Goal: Contribute content

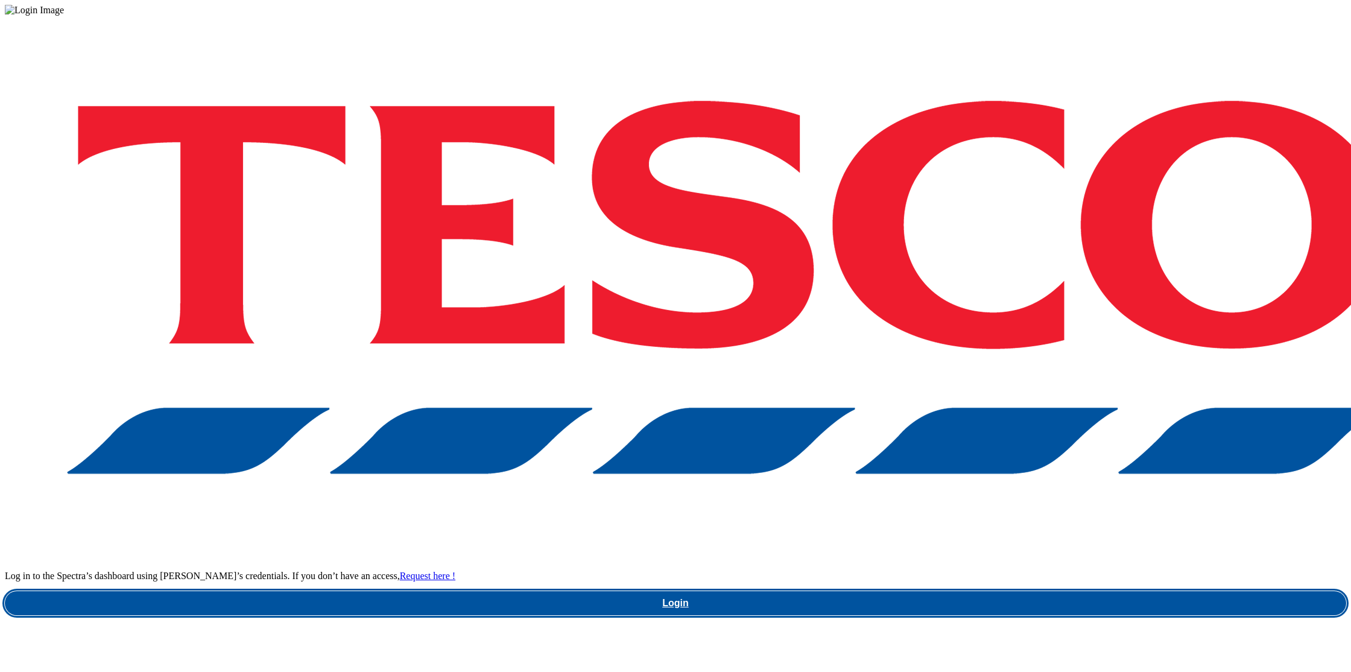
click at [1019, 591] on link "Login" at bounding box center [676, 603] width 1342 height 24
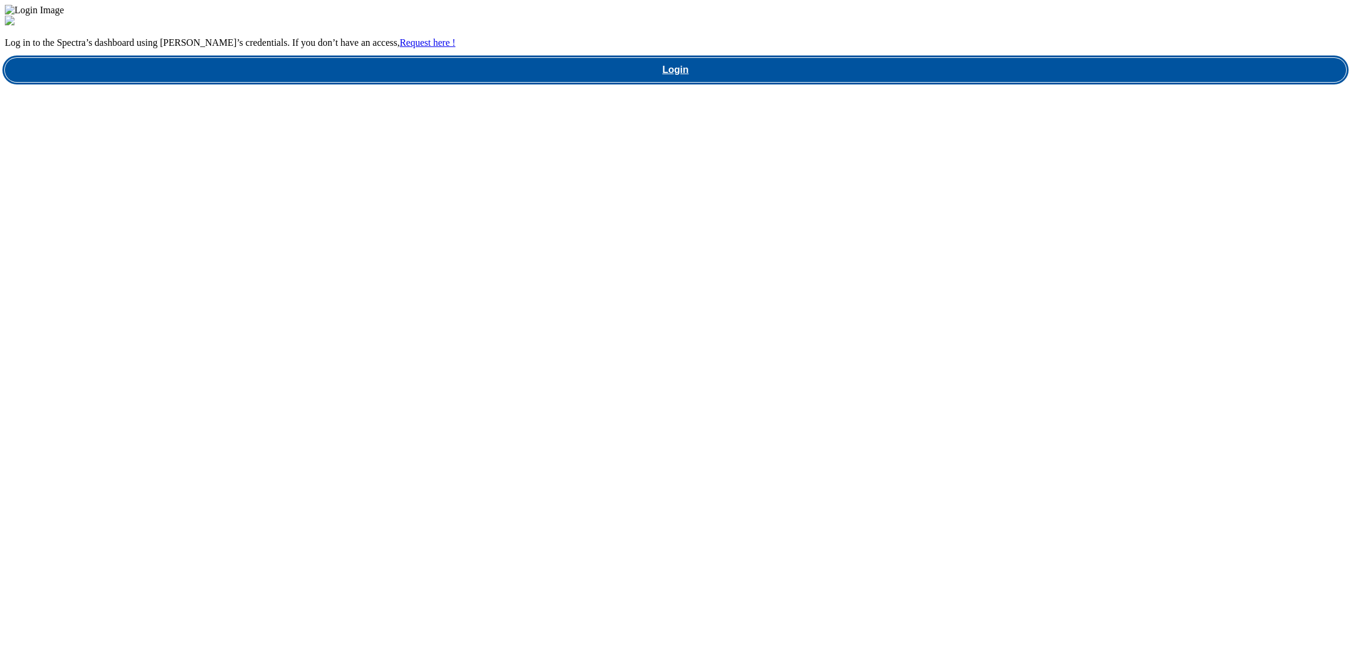
click at [1008, 82] on link "Login" at bounding box center [676, 70] width 1342 height 24
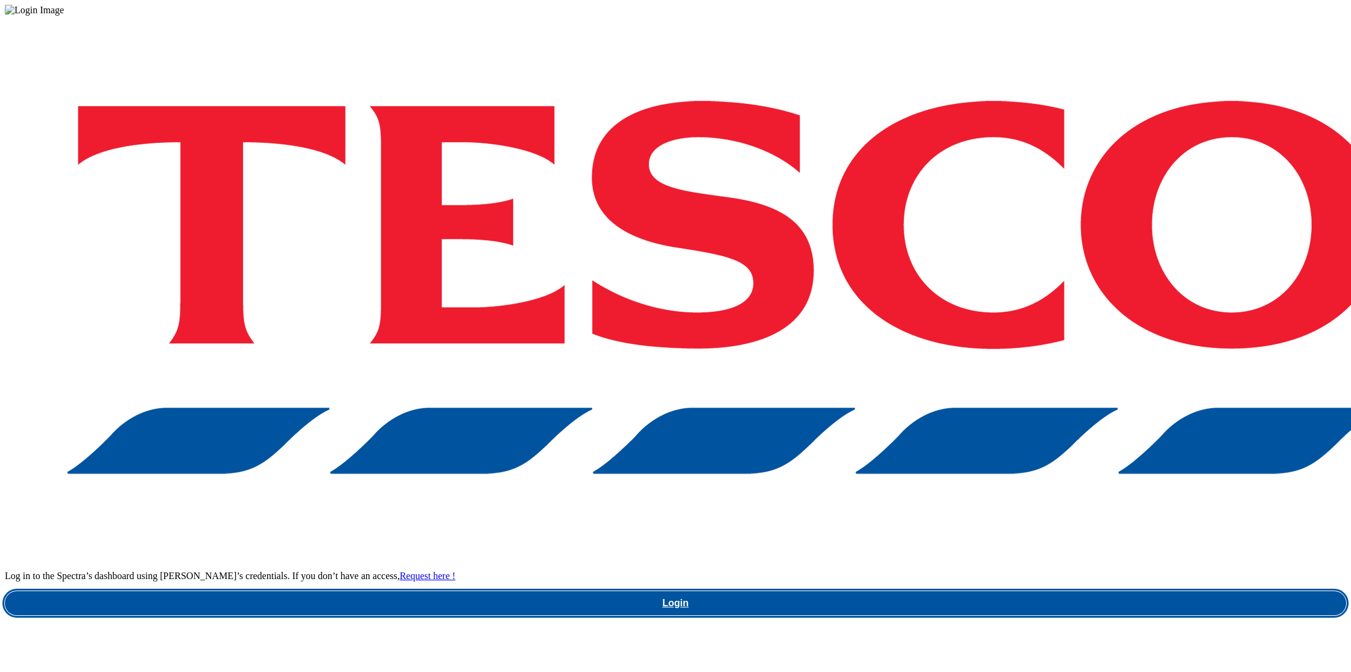
click at [1015, 591] on link "Login" at bounding box center [676, 603] width 1342 height 24
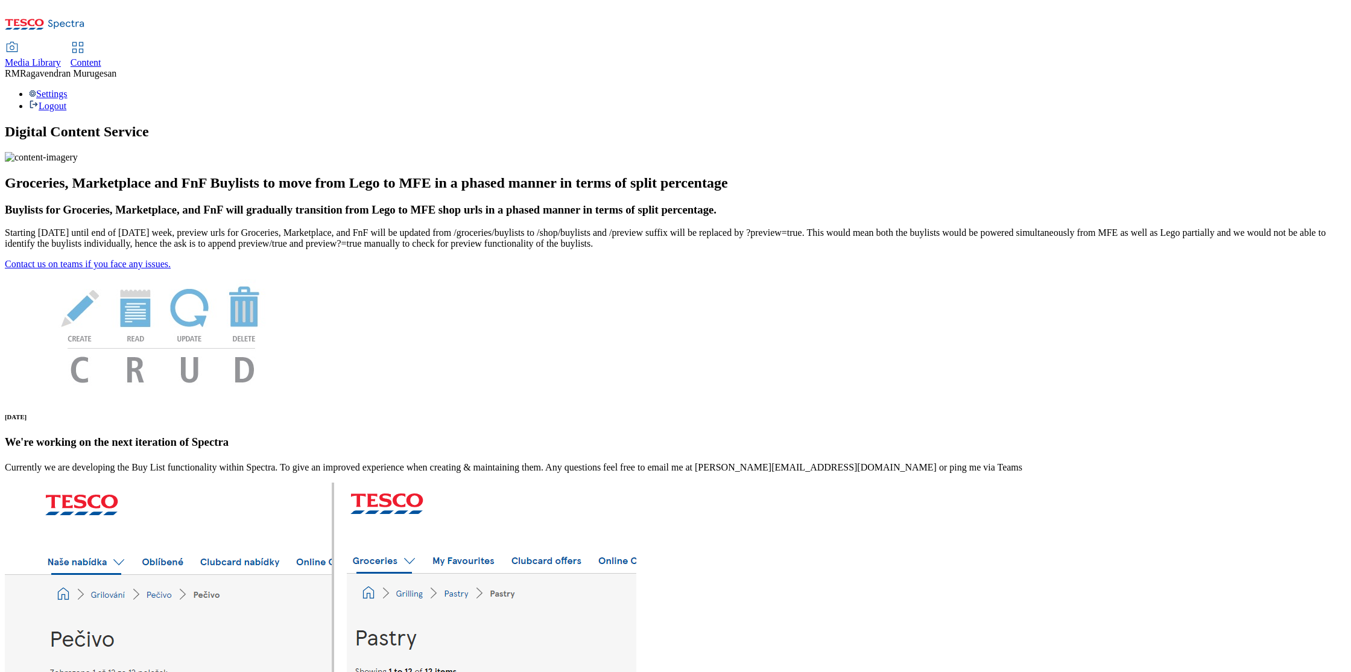
click at [61, 57] on span "Media Library" at bounding box center [33, 62] width 56 height 10
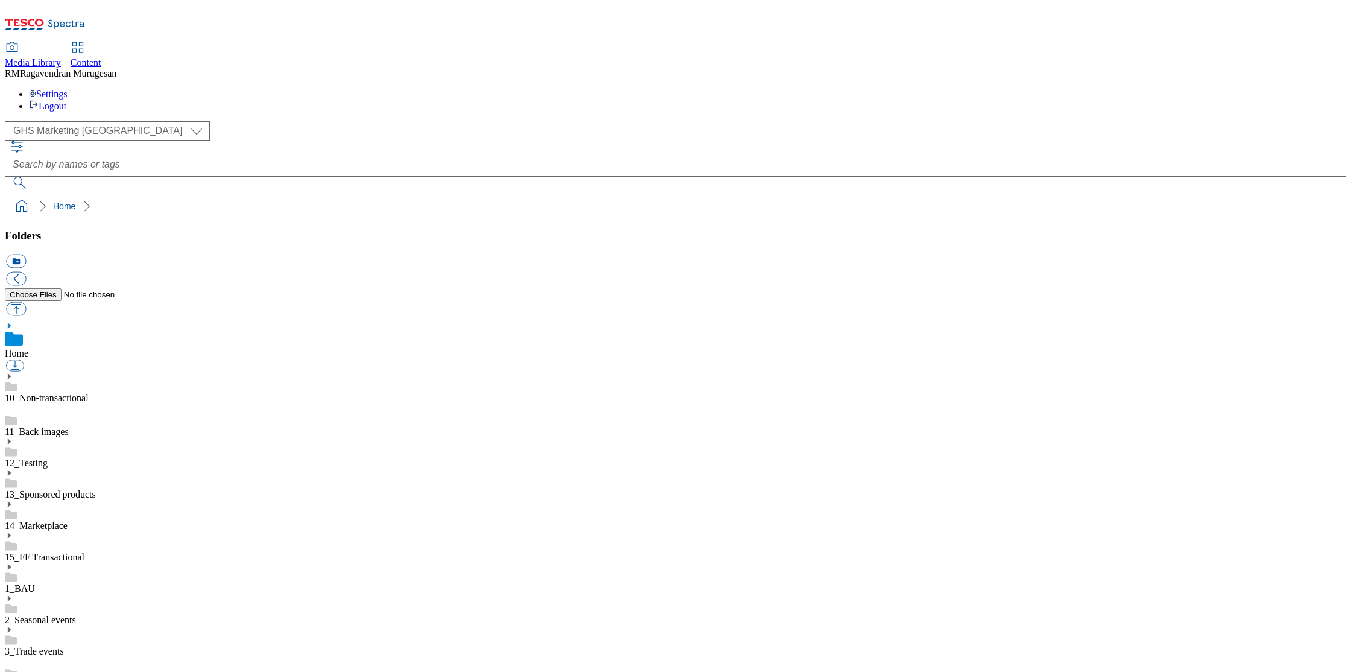
scroll to position [1, 0]
click at [115, 121] on div "( optional ) GHS Marketing UK iGHS Marketing CE MCA CZ MCA HU MCA SK GHS Market…" at bounding box center [676, 130] width 1342 height 19
click at [114, 121] on select "GHS Marketing UK iGHS Marketing CE MCA CZ MCA HU MCA SK" at bounding box center [107, 130] width 205 height 19
select select "flare-ighs-ce-mktg"
click at [11, 598] on use at bounding box center [9, 601] width 3 height 6
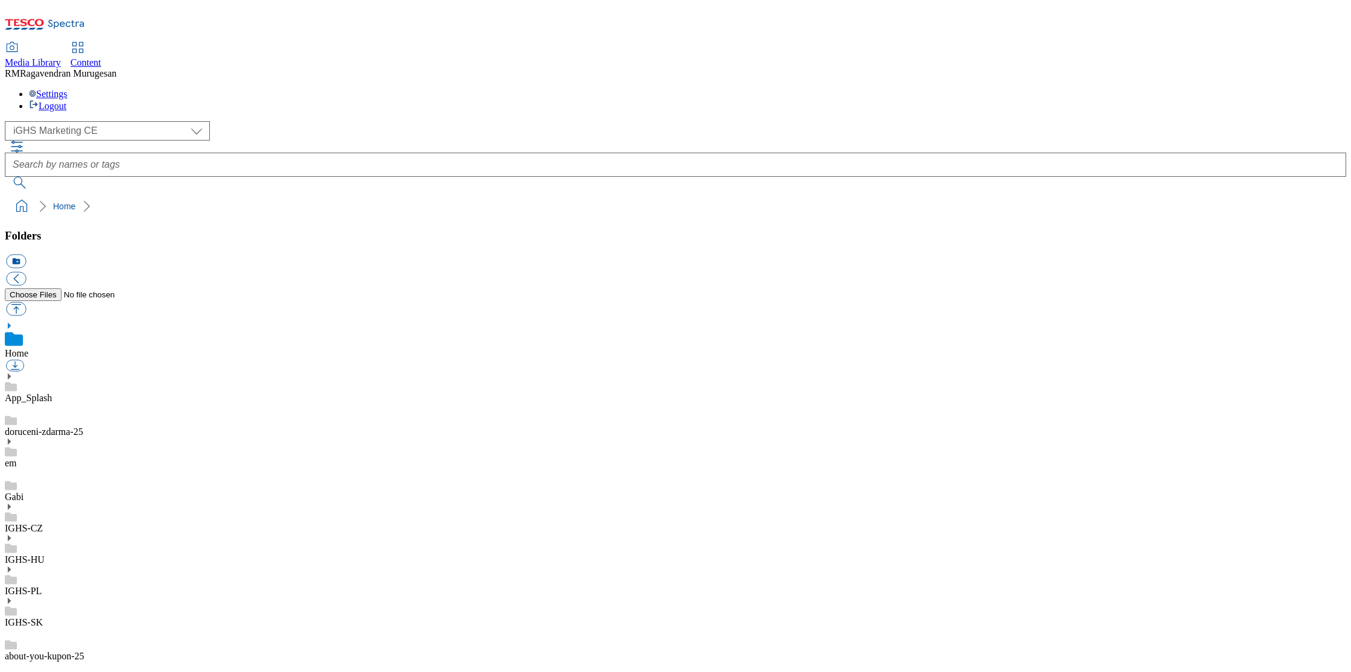
scroll to position [1175, 0]
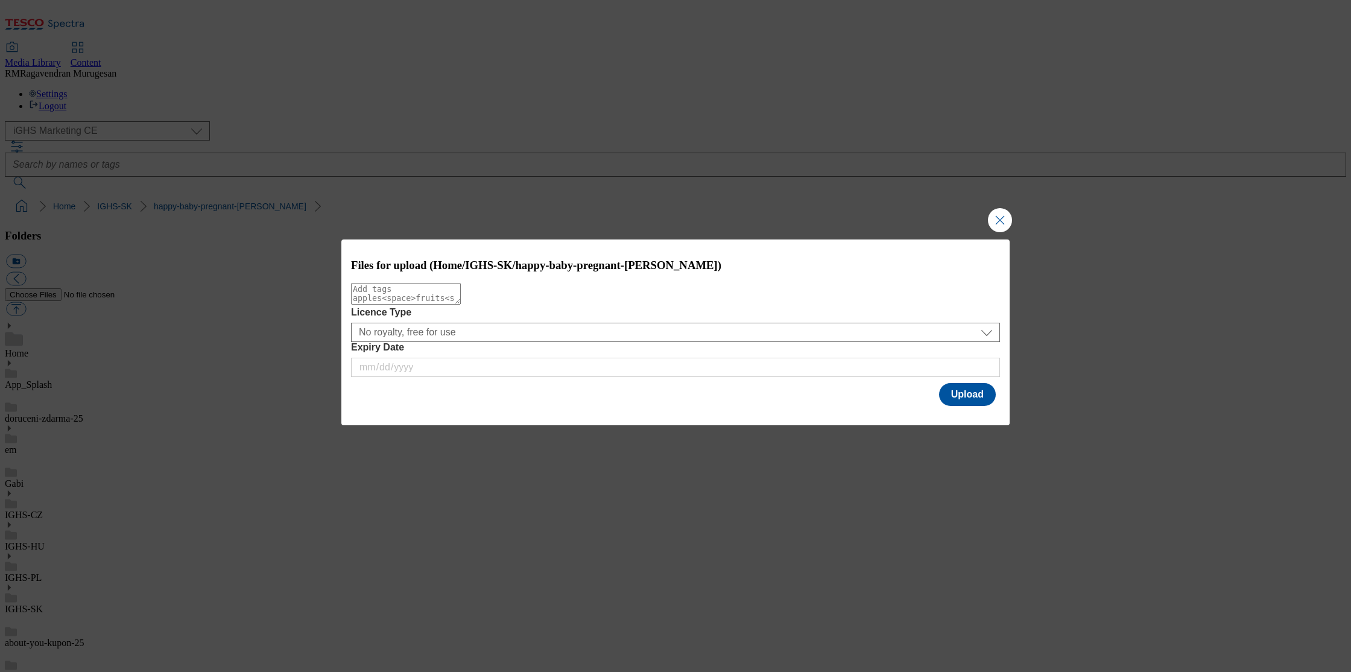
click at [370, 299] on textarea "Modal" at bounding box center [406, 294] width 110 height 22
type textarea "v4"
click at [970, 401] on button "Upload" at bounding box center [967, 394] width 57 height 23
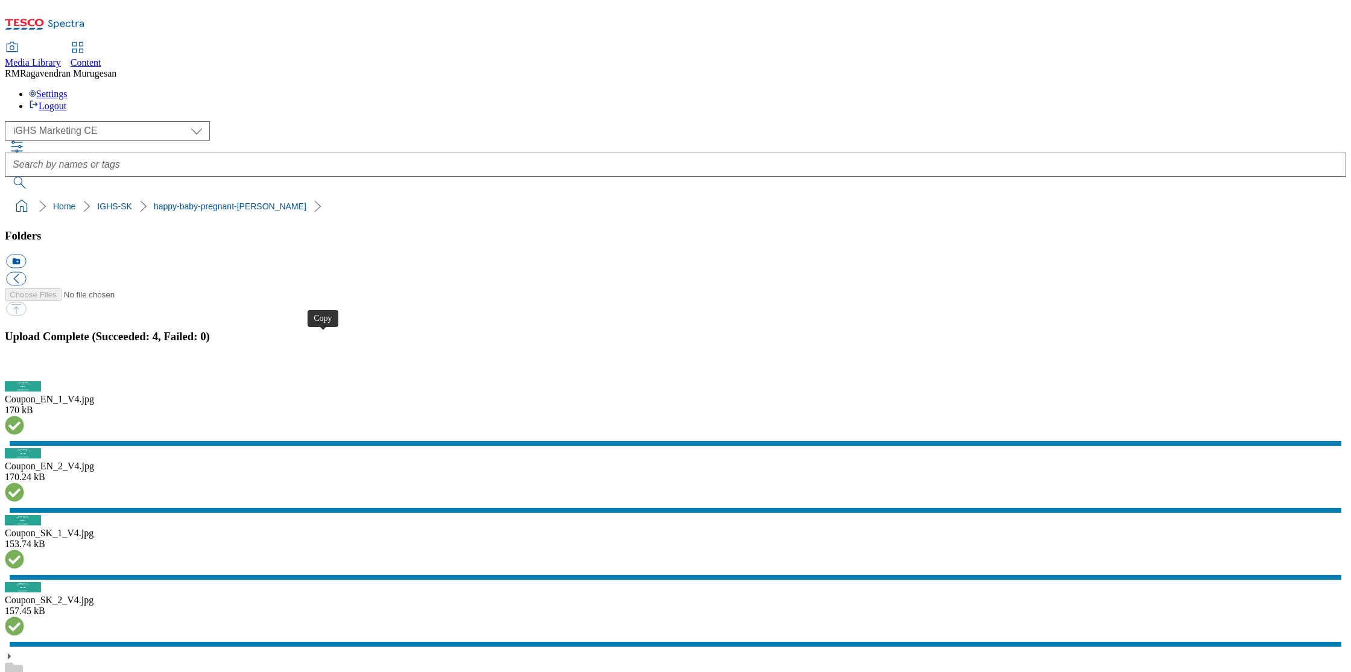
click at [24, 380] on button "button" at bounding box center [15, 374] width 18 height 11
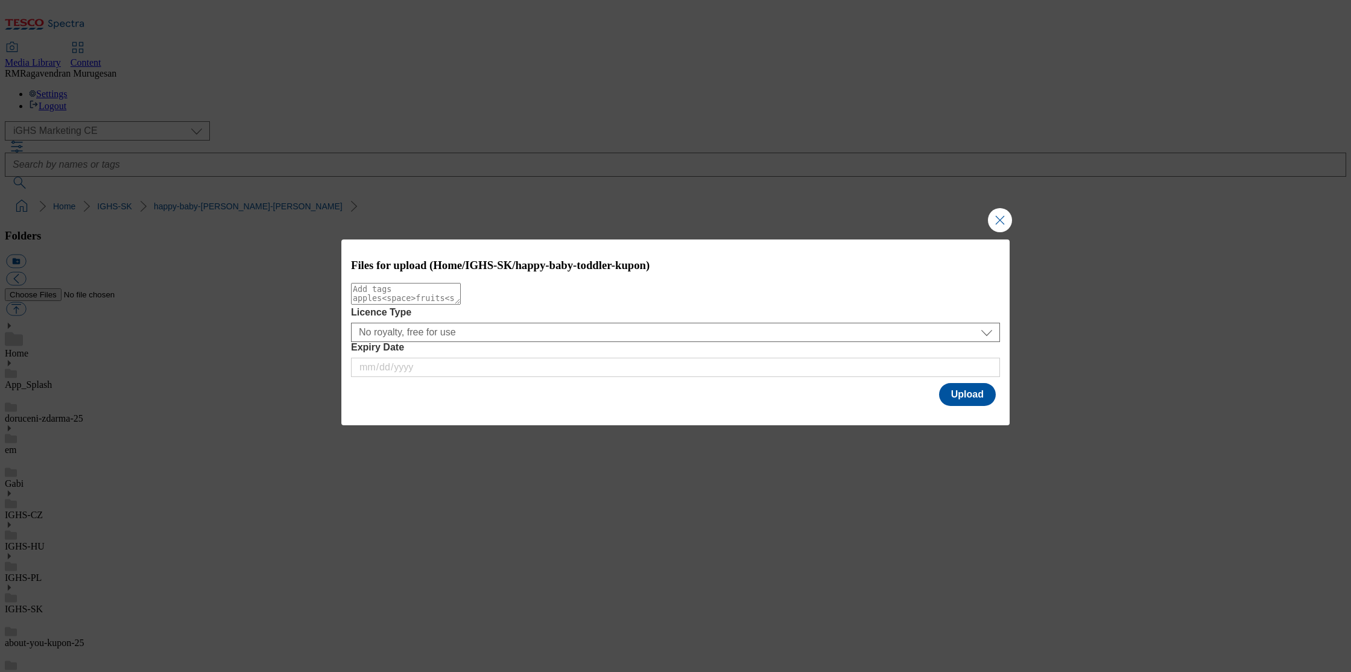
click at [425, 301] on textarea "Modal" at bounding box center [406, 294] width 110 height 22
type textarea "V4"
click at [953, 396] on button "Upload" at bounding box center [967, 394] width 57 height 23
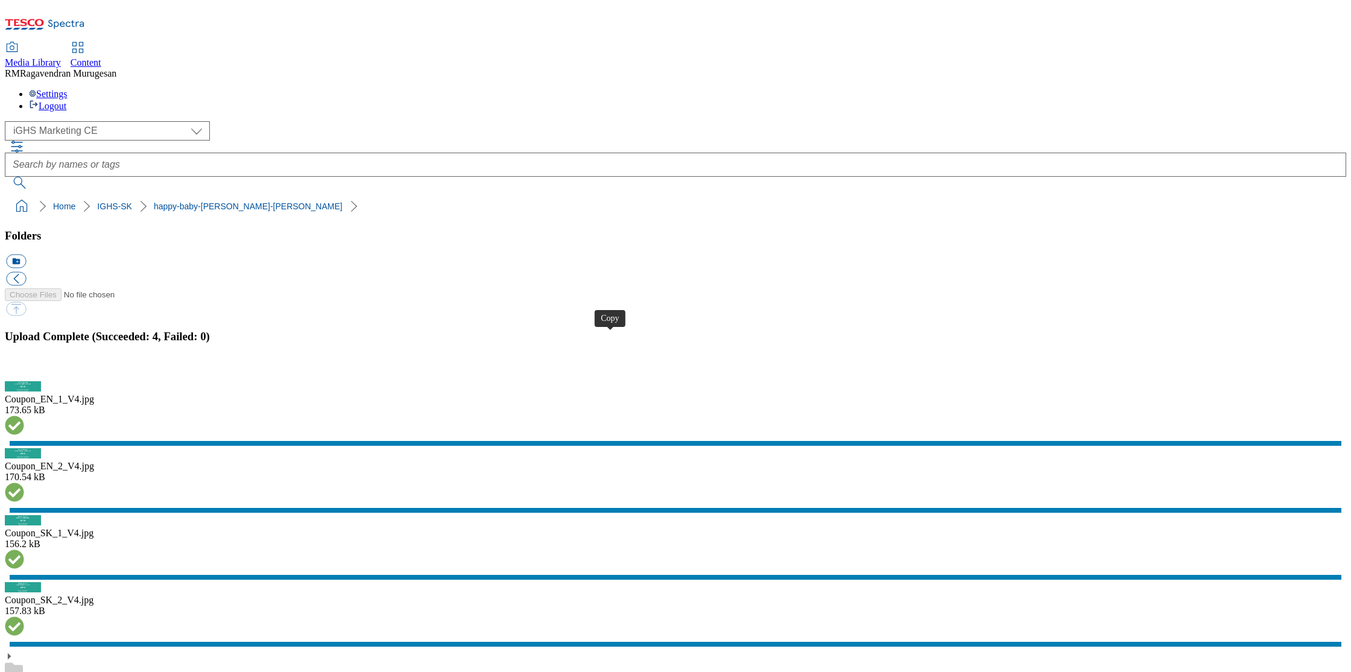
click at [24, 380] on button "button" at bounding box center [15, 374] width 18 height 11
